Goal: Task Accomplishment & Management: Manage account settings

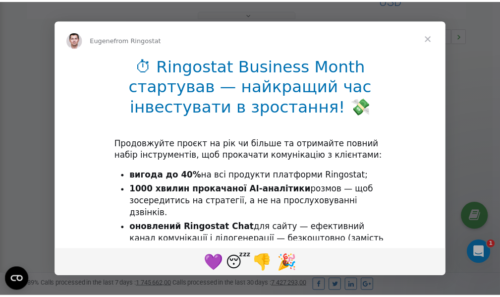
scroll to position [297, 0]
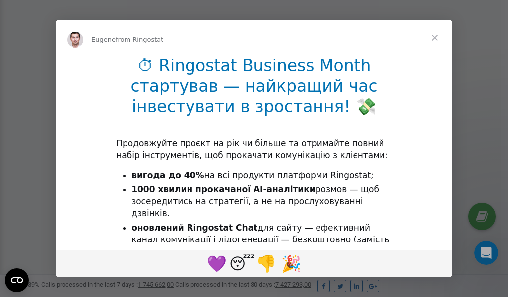
click at [438, 39] on span "Close" at bounding box center [435, 38] width 36 height 36
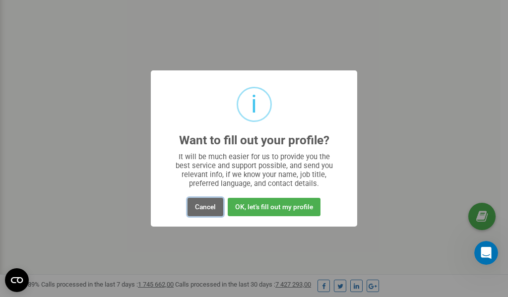
click at [207, 207] on button "Cancel" at bounding box center [205, 207] width 36 height 18
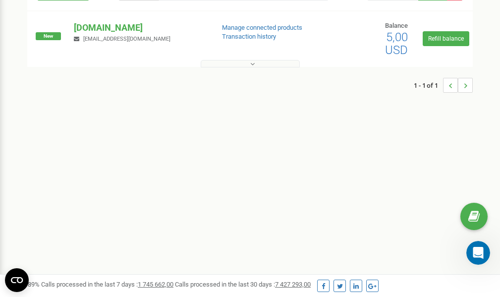
scroll to position [0, 0]
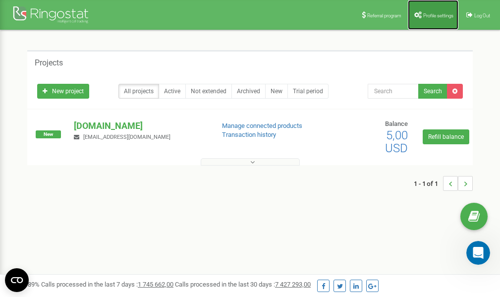
click at [426, 11] on link "Profile settings" at bounding box center [433, 15] width 51 height 30
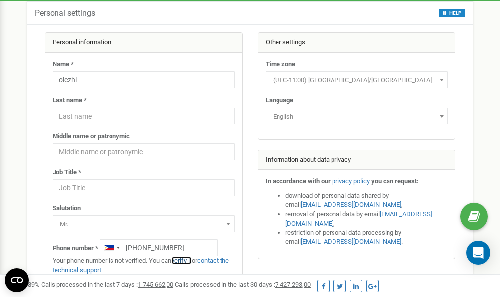
click at [188, 261] on link "verify it" at bounding box center [182, 260] width 20 height 7
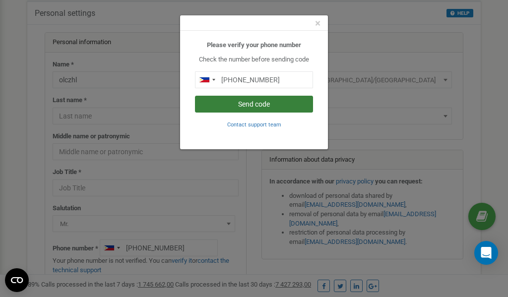
click at [261, 103] on button "Send code" at bounding box center [254, 104] width 118 height 17
